Goal: Use online tool/utility: Utilize a website feature to perform a specific function

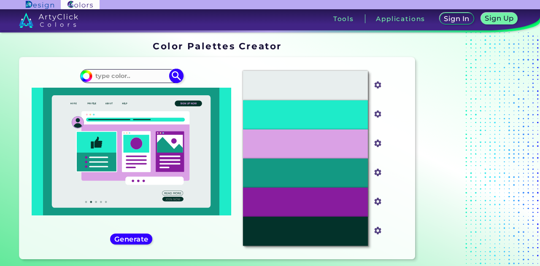
click at [132, 77] on input at bounding box center [131, 75] width 78 height 11
type input "0041E42"
click at [177, 78] on img at bounding box center [176, 76] width 15 height 15
type input "#000000"
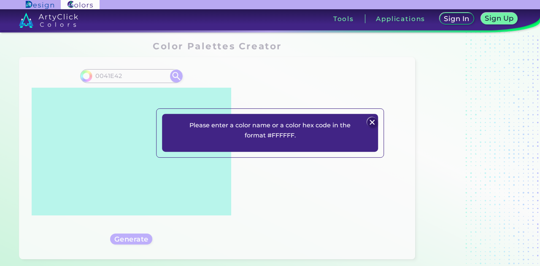
drag, startPoint x: 371, startPoint y: 124, endPoint x: 362, endPoint y: 124, distance: 9.3
click at [372, 124] on img at bounding box center [372, 122] width 10 height 10
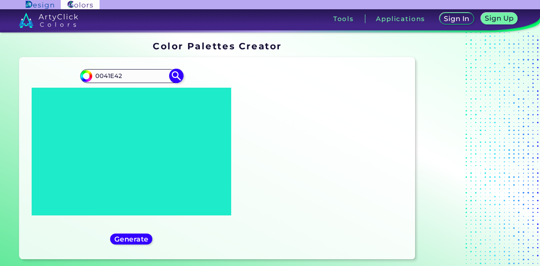
click at [98, 75] on input "0041E42" at bounding box center [131, 75] width 78 height 11
type input "041E42"
click at [175, 75] on img at bounding box center [176, 76] width 15 height 15
type input "#000000"
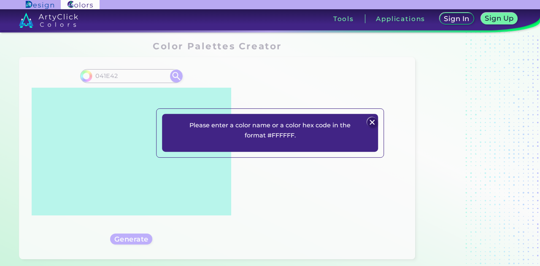
click at [373, 123] on img at bounding box center [372, 122] width 10 height 10
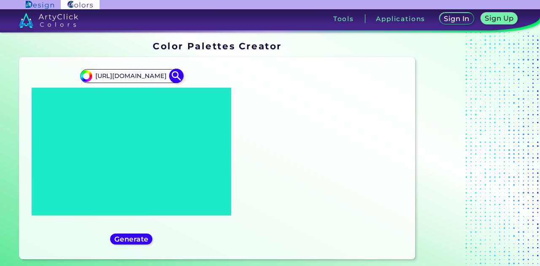
click at [95, 75] on input "https://colors.artyclick.com/images/icon_color_wheel.png041E42" at bounding box center [131, 75] width 78 height 11
click at [135, 241] on h5 "Generate" at bounding box center [131, 239] width 31 height 6
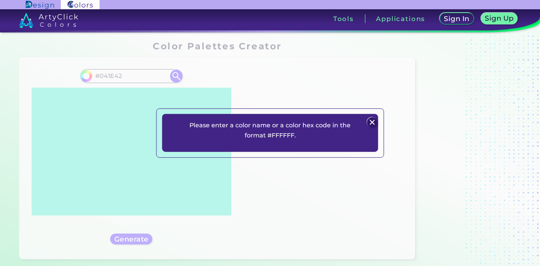
click at [374, 122] on img at bounding box center [372, 122] width 10 height 10
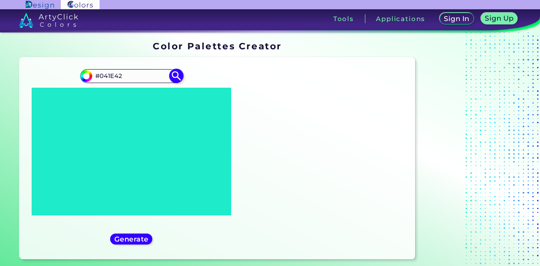
drag, startPoint x: 104, startPoint y: 78, endPoint x: 86, endPoint y: 77, distance: 17.8
click at [86, 77] on div "#000000 #041E42" at bounding box center [131, 75] width 102 height 13
paste input
type input "041E42"
click at [175, 76] on img at bounding box center [176, 76] width 15 height 15
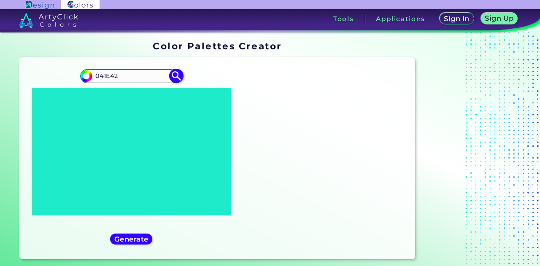
type input "#000000"
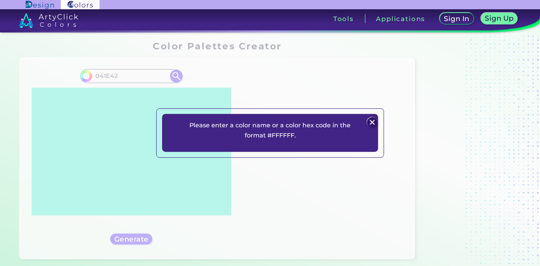
click at [375, 123] on img at bounding box center [372, 122] width 10 height 10
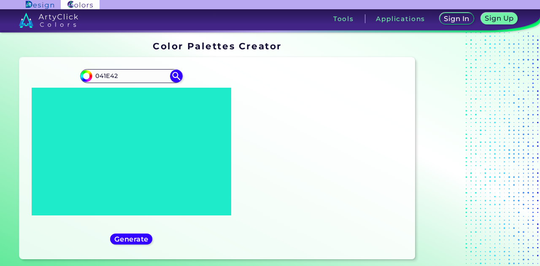
drag, startPoint x: 97, startPoint y: 74, endPoint x: 102, endPoint y: 84, distance: 11.7
click at [97, 74] on input "041E42" at bounding box center [131, 75] width 78 height 11
type input "#041E42"
click at [176, 72] on img at bounding box center [176, 76] width 15 height 15
type input "#041e42"
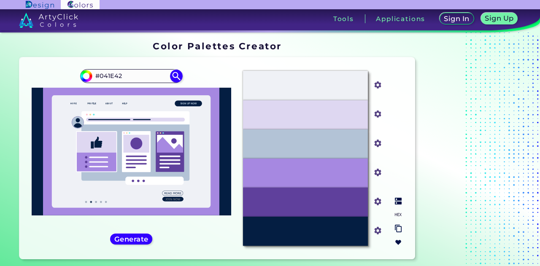
click at [396, 202] on img at bounding box center [398, 201] width 7 height 7
click at [397, 229] on img at bounding box center [398, 229] width 7 height 8
click at [380, 203] on input "#5f409c" at bounding box center [376, 201] width 11 height 11
click at [400, 203] on img at bounding box center [398, 201] width 7 height 7
click at [399, 200] on img at bounding box center [398, 201] width 7 height 7
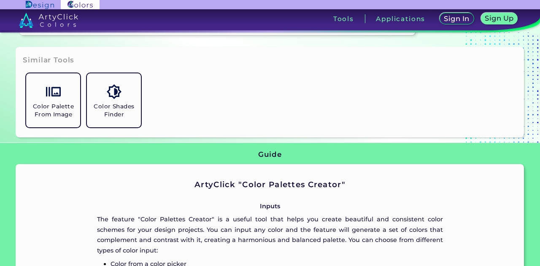
scroll to position [224, 0]
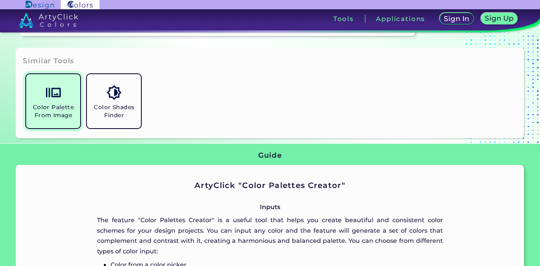
click at [49, 109] on h5 "Color Palette From Image" at bounding box center [53, 111] width 47 height 16
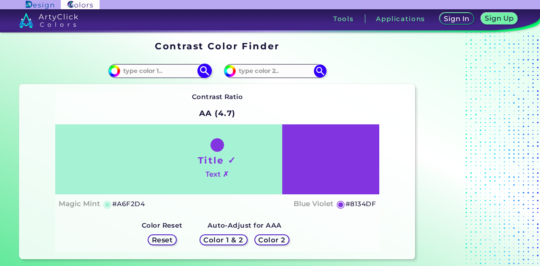
click at [173, 68] on input at bounding box center [159, 70] width 78 height 11
paste input "#EFF1F6,#EBD5F6,#AFBFD3,#CD79EF,#84469C,#041E42"
drag, startPoint x: 173, startPoint y: 73, endPoint x: 0, endPoint y: 45, distance: 175.6
click at [0, 45] on section "Contrast Color Finder Contrast Color Finder #a6f2d4 #EFF1F6,#EBD5F6,#AFBFD3,#CD…" at bounding box center [270, 150] width 540 height 236
type input "#041E42"
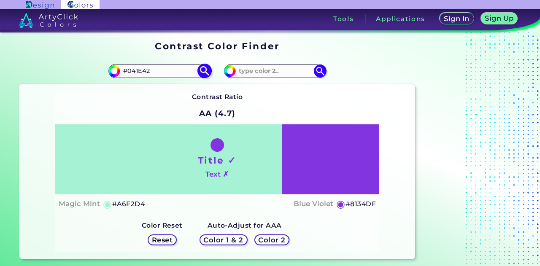
click at [206, 74] on img at bounding box center [204, 71] width 15 height 15
type input "#041e42"
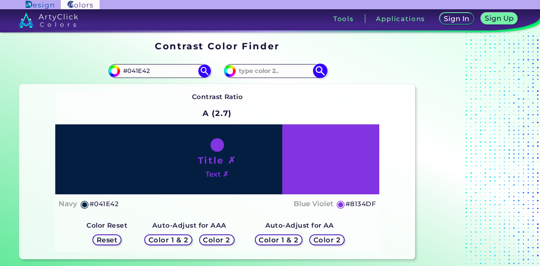
click at [318, 68] on img at bounding box center [320, 71] width 15 height 15
click at [321, 242] on h5 "Color 2" at bounding box center [327, 240] width 24 height 6
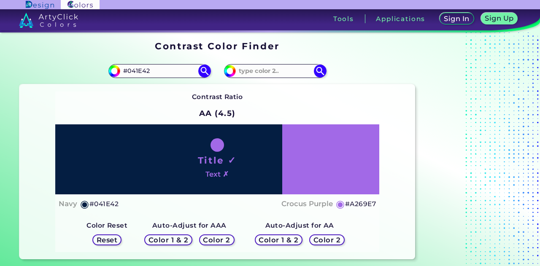
click at [217, 240] on h5 "Color 2" at bounding box center [216, 240] width 29 height 7
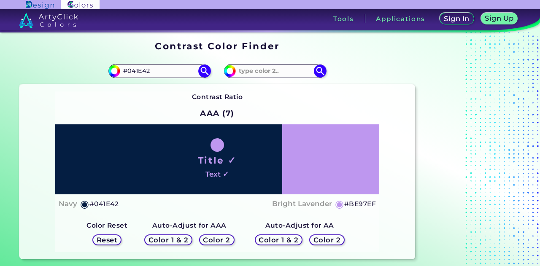
click at [217, 153] on div "Title ✓ Text ✓" at bounding box center [217, 159] width 324 height 70
click at [272, 70] on input at bounding box center [275, 70] width 78 height 11
click at [282, 70] on input at bounding box center [275, 70] width 78 height 11
click at [256, 71] on input "106,102," at bounding box center [275, 70] width 78 height 11
click at [285, 71] on input "106,172," at bounding box center [275, 70] width 78 height 11
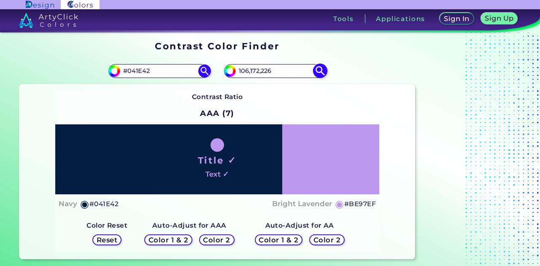
click at [323, 70] on img at bounding box center [320, 71] width 15 height 15
drag, startPoint x: 282, startPoint y: 67, endPoint x: 224, endPoint y: 69, distance: 57.4
click at [224, 69] on div "#8134df 106,172,226" at bounding box center [275, 70] width 102 height 13
paste input "6AACE2"
type input "6AACE2"
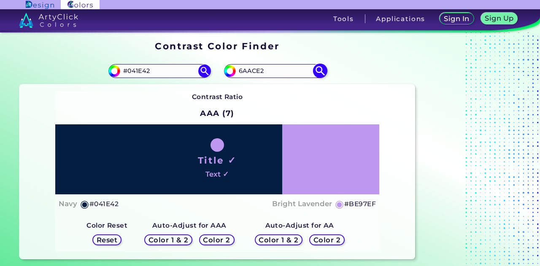
click at [315, 70] on img at bounding box center [320, 71] width 15 height 15
type input "#6aace2"
type input "#6AACE2"
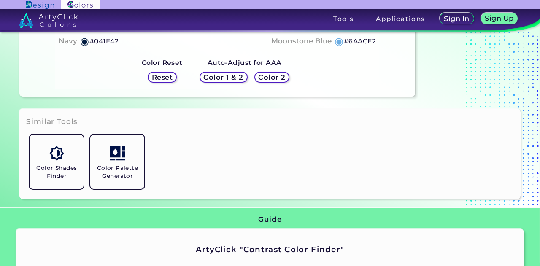
scroll to position [169, 0]
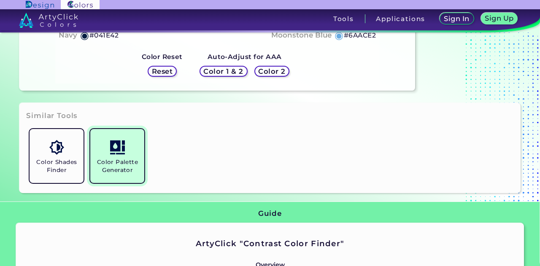
click at [134, 162] on h5 "Color Palette Generator" at bounding box center [117, 166] width 47 height 16
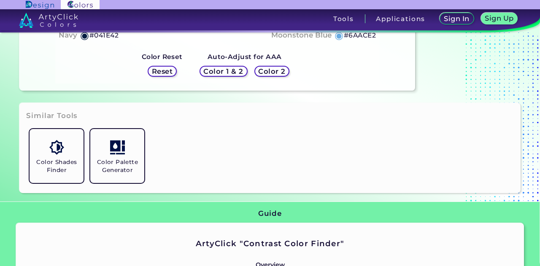
click at [42, 3] on img at bounding box center [40, 5] width 28 height 8
